Goal: Communication & Community: Answer question/provide support

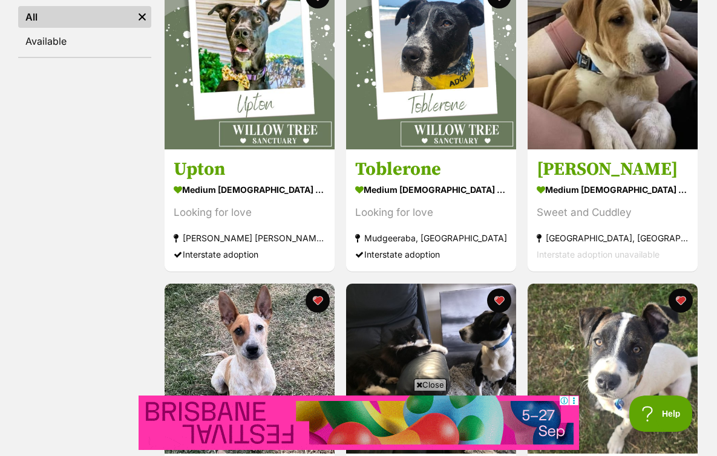
scroll to position [343, 0]
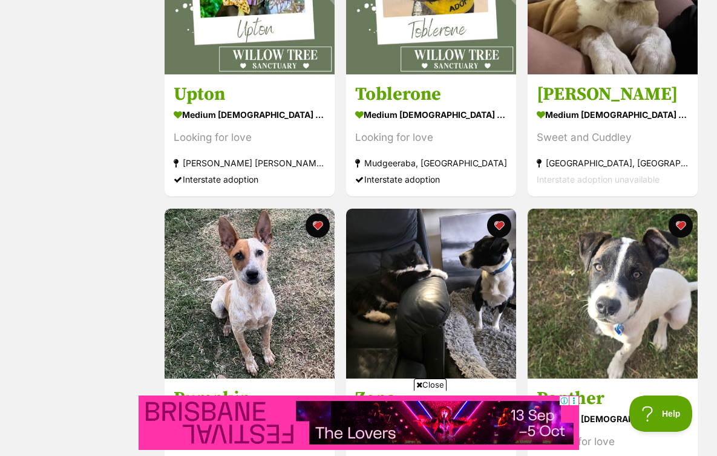
click at [439, 387] on span "Close" at bounding box center [430, 385] width 33 height 12
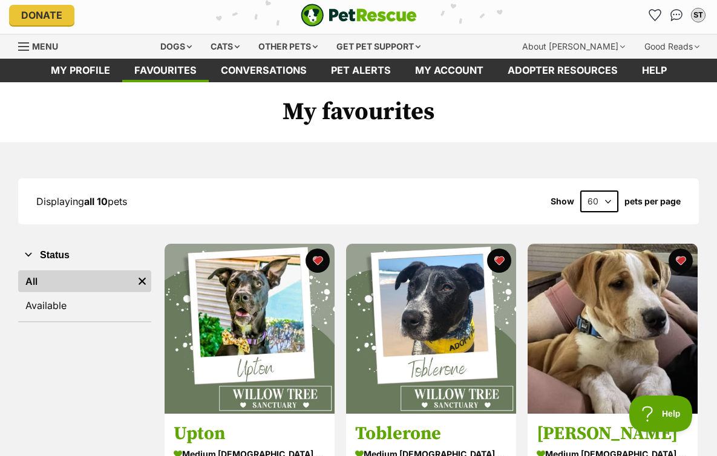
scroll to position [0, 0]
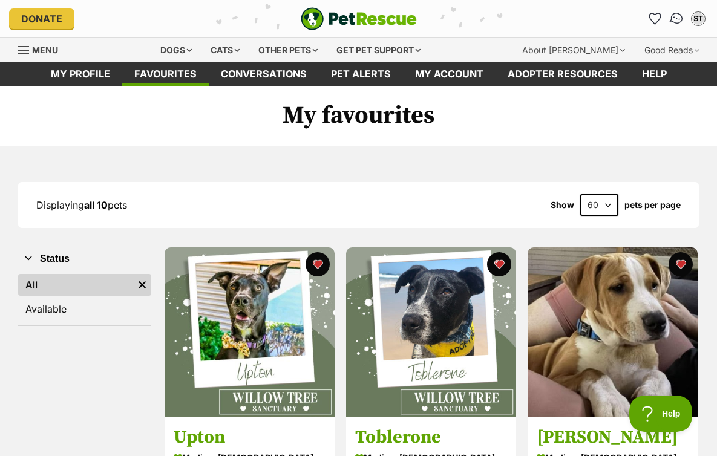
click at [676, 20] on img "Conversations" at bounding box center [677, 19] width 16 height 16
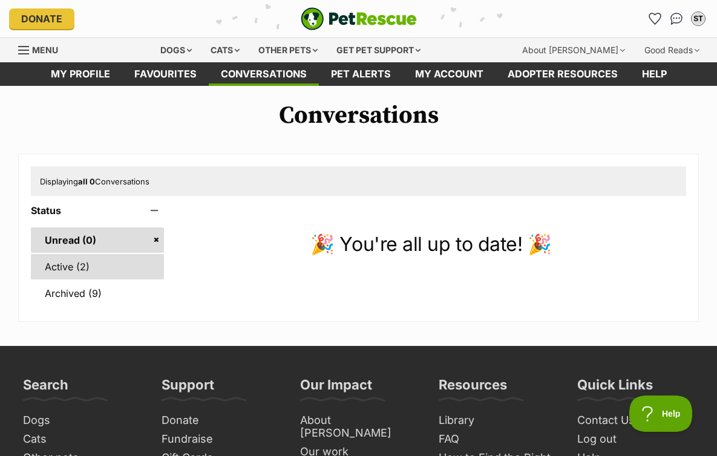
click at [90, 270] on link "Active (2)" at bounding box center [97, 266] width 133 height 25
click at [75, 268] on link "Active (2)" at bounding box center [97, 266] width 133 height 25
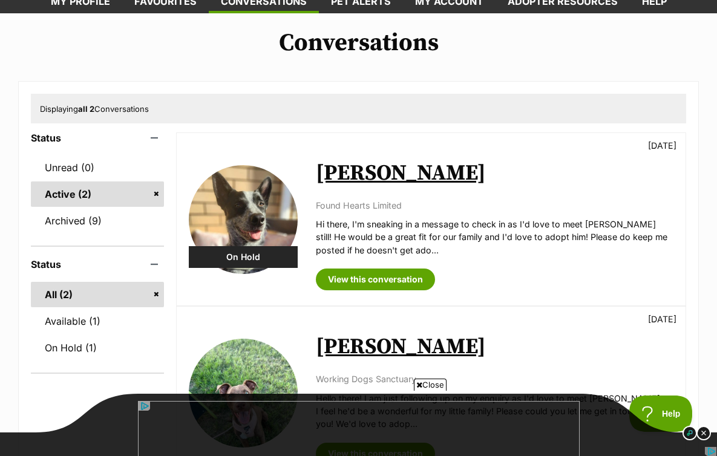
click at [421, 386] on span "Close" at bounding box center [430, 385] width 33 height 12
